Goal: Check status: Check status

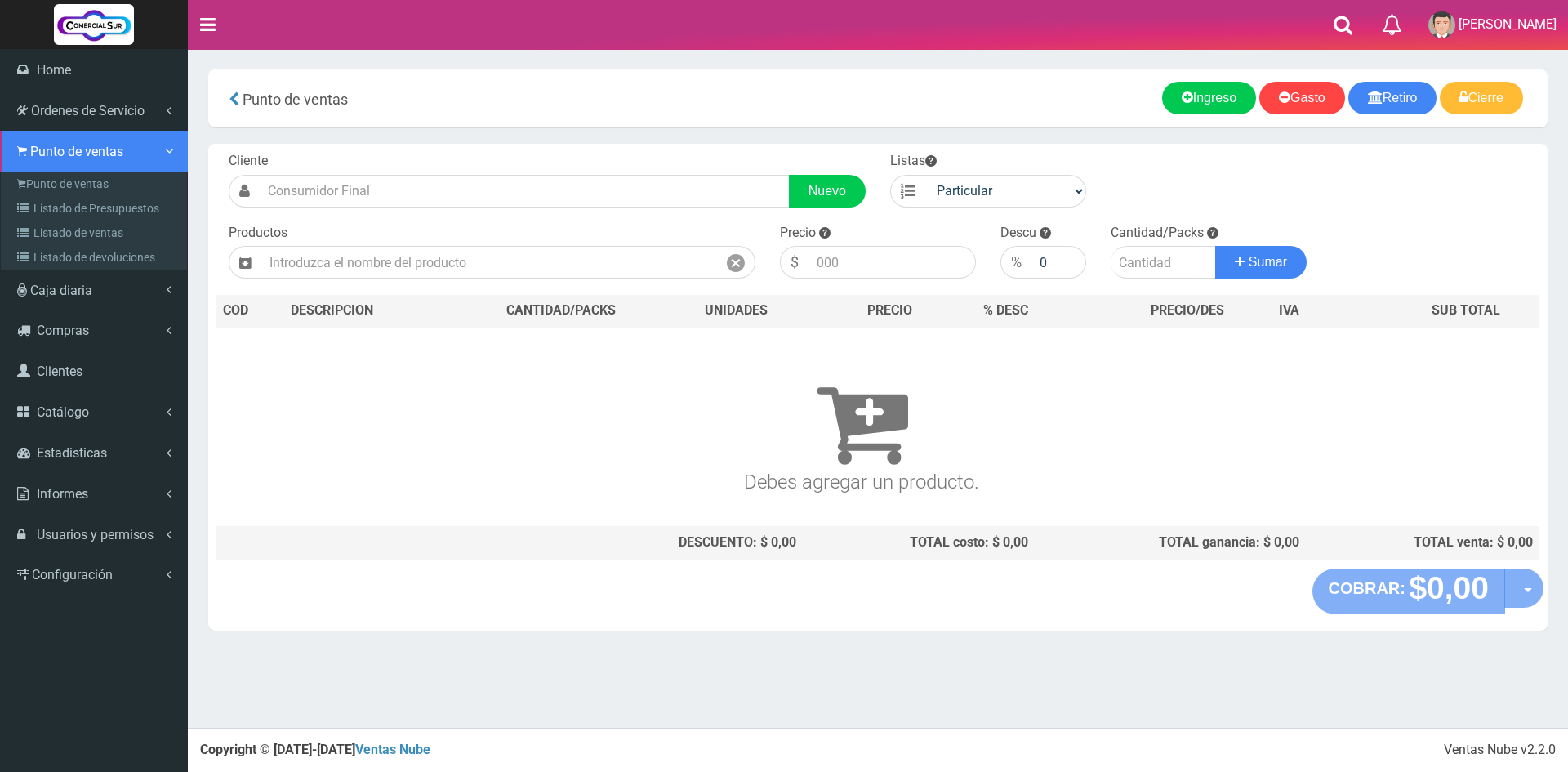
click at [37, 157] on span "Punto de ventas" at bounding box center [76, 152] width 93 height 16
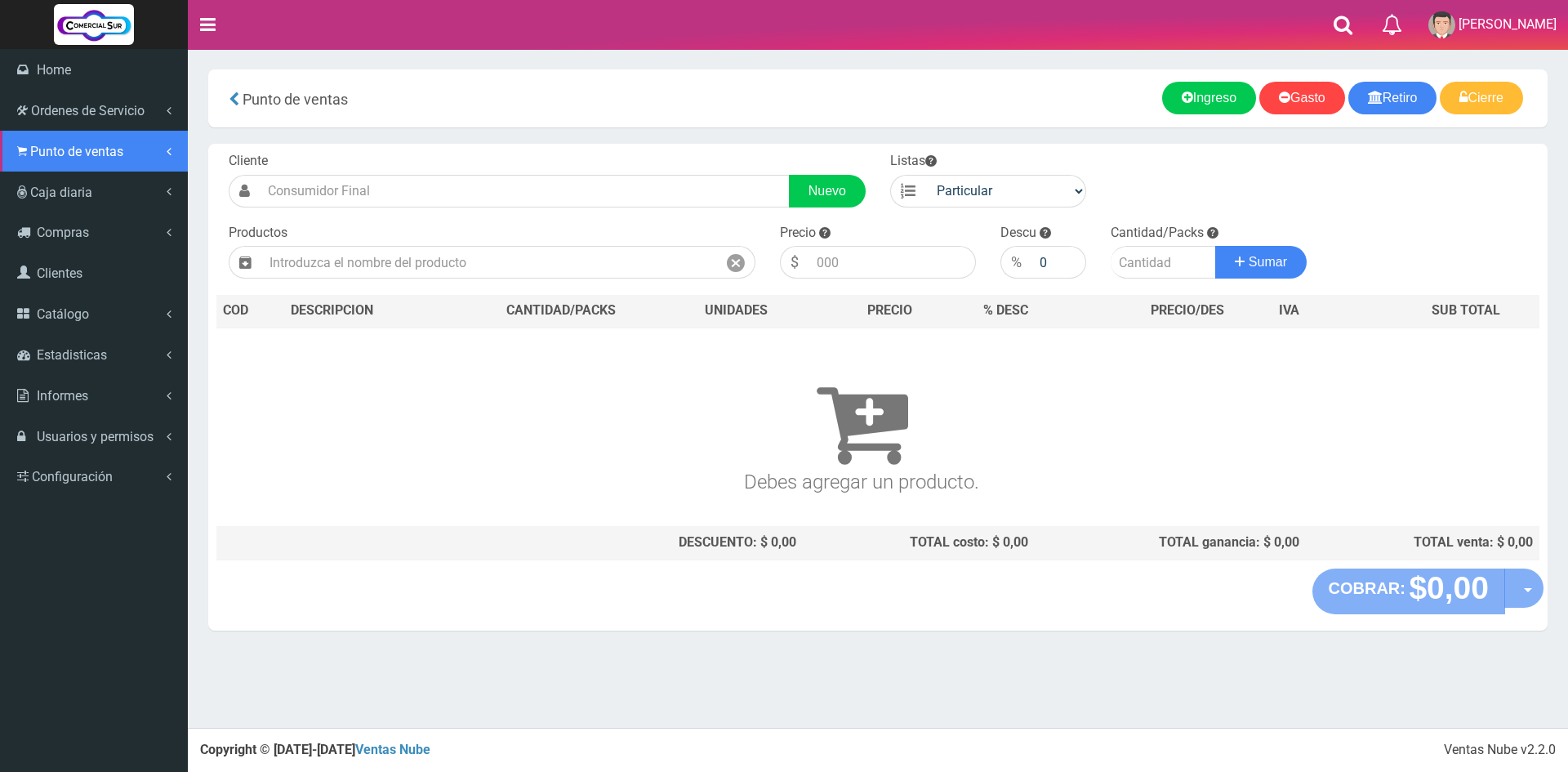
click at [37, 157] on span "Punto de ventas" at bounding box center [76, 152] width 93 height 16
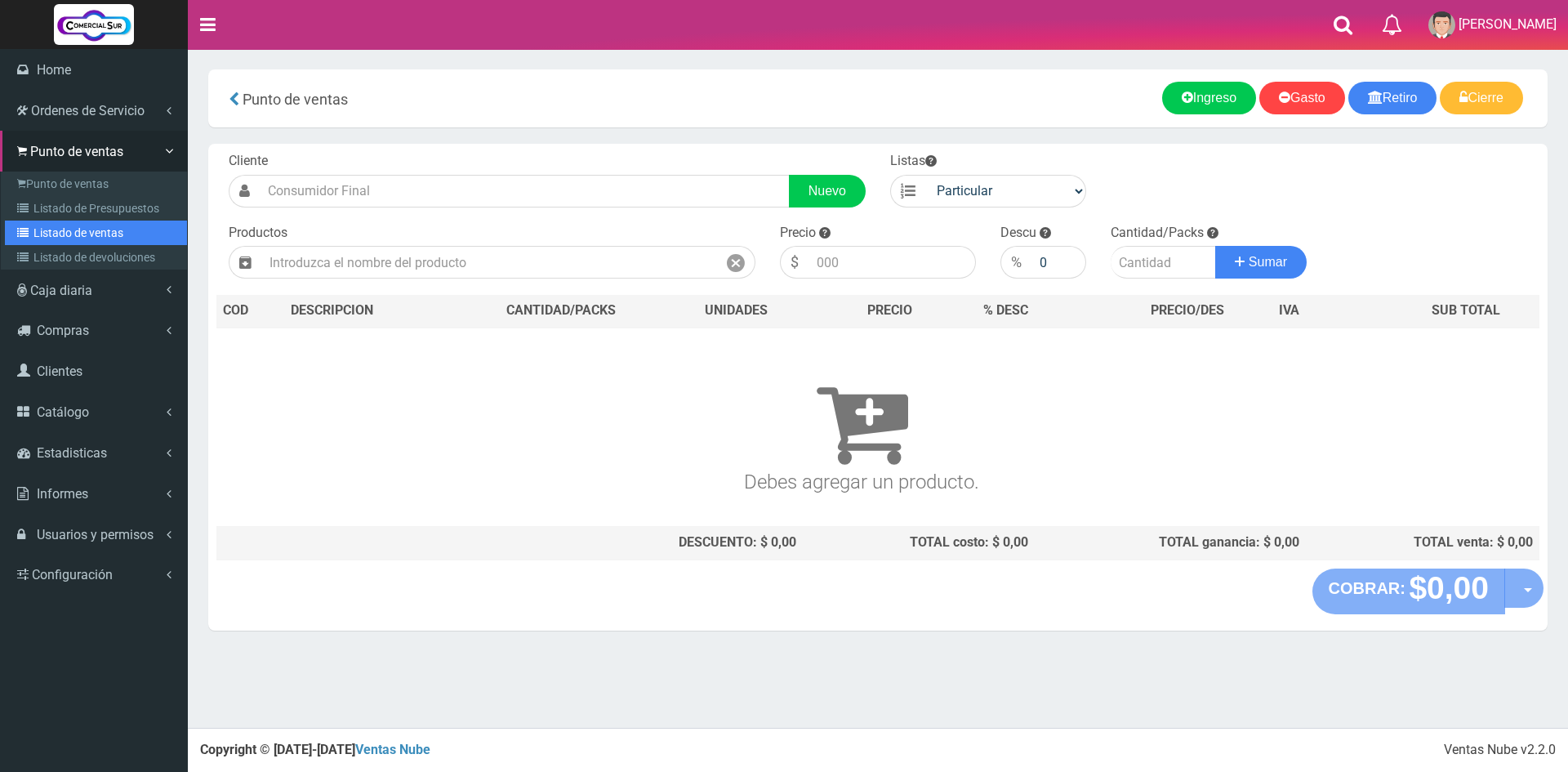
click at [92, 222] on link "Listado de ventas" at bounding box center [96, 233] width 182 height 24
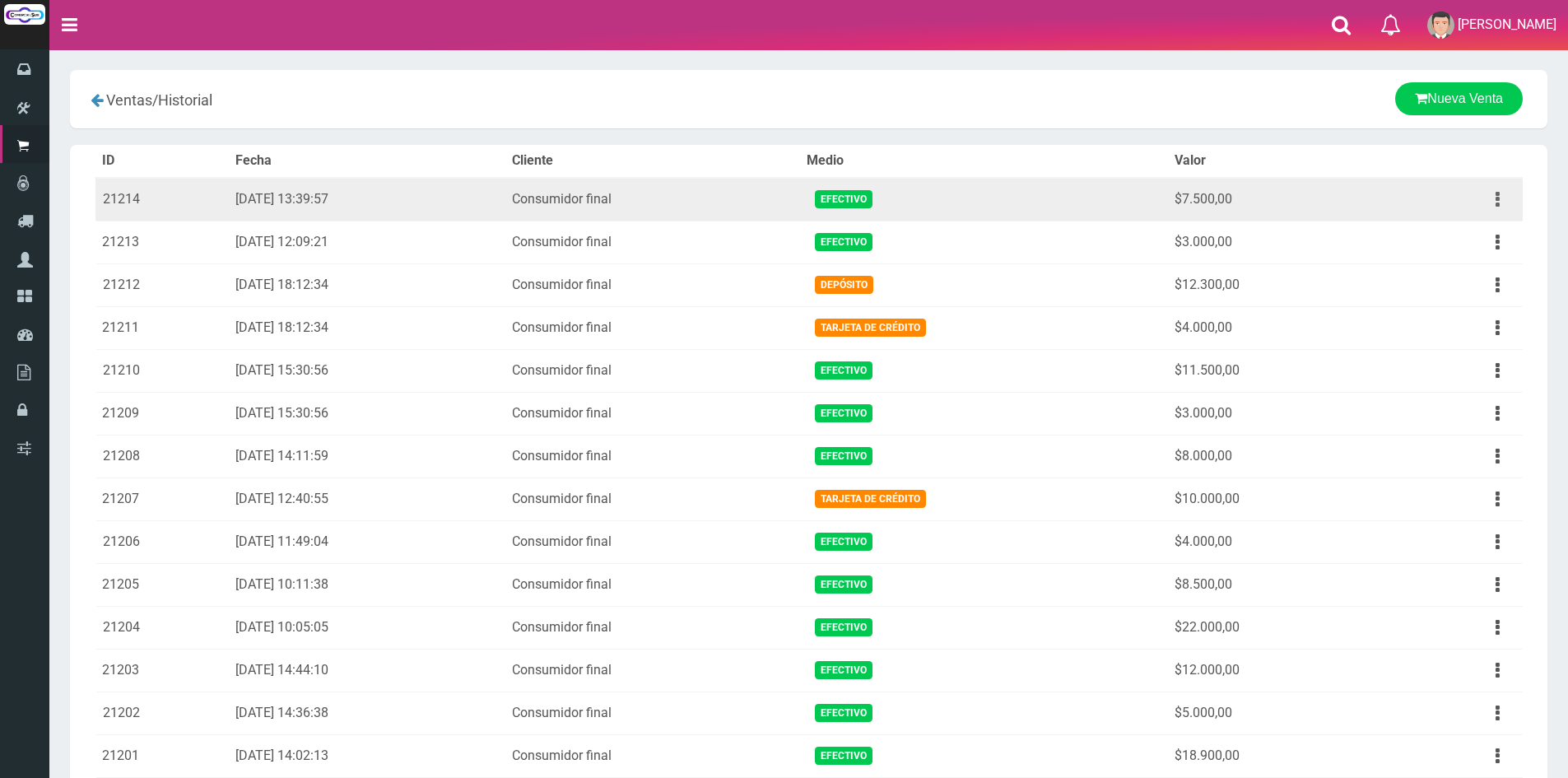
click at [1494, 202] on button "button" at bounding box center [1498, 200] width 37 height 29
click at [1477, 227] on link "Ver" at bounding box center [1450, 239] width 130 height 37
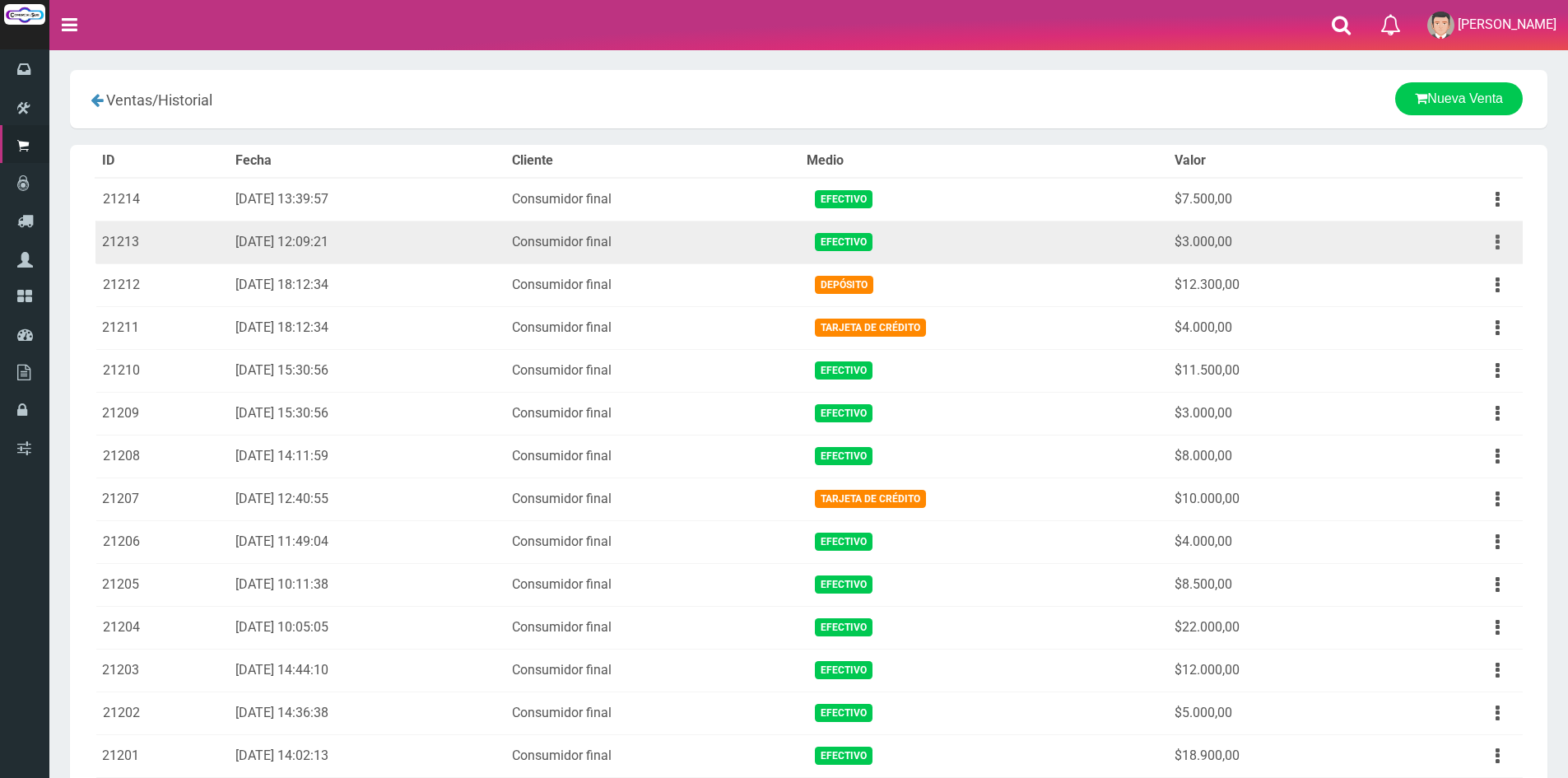
click at [1498, 234] on icon "button" at bounding box center [1498, 242] width 4 height 29
click at [1474, 277] on link "Ver" at bounding box center [1450, 282] width 130 height 37
